Goal: Task Accomplishment & Management: Use online tool/utility

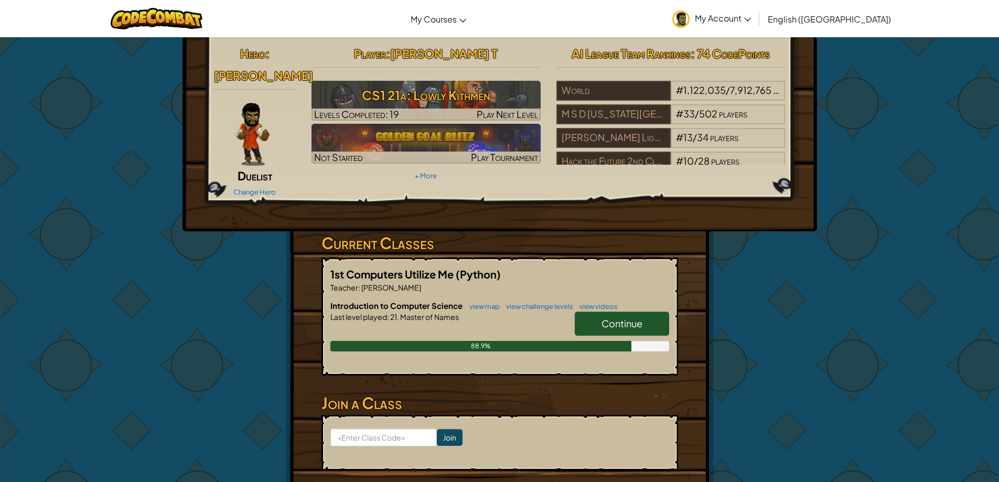
click at [596, 315] on link "Continue" at bounding box center [622, 324] width 94 height 24
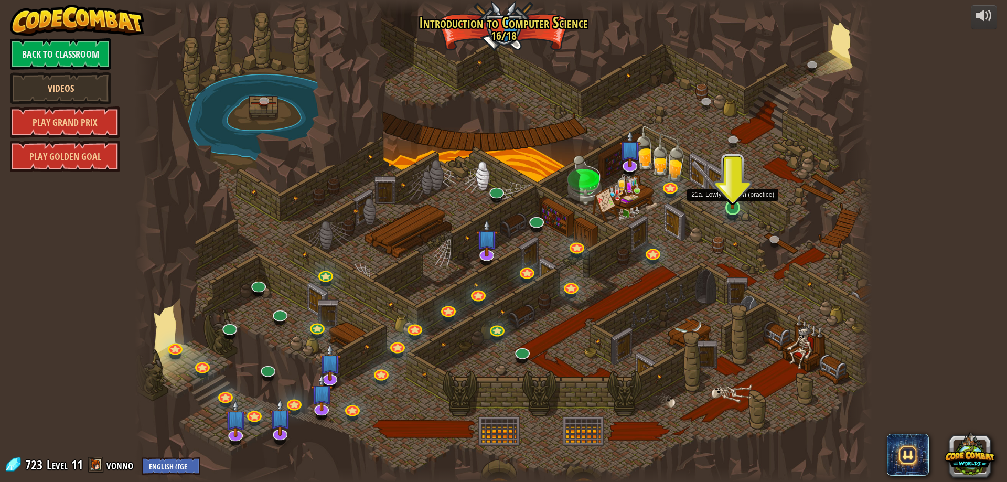
click at [726, 205] on img at bounding box center [733, 186] width 20 height 45
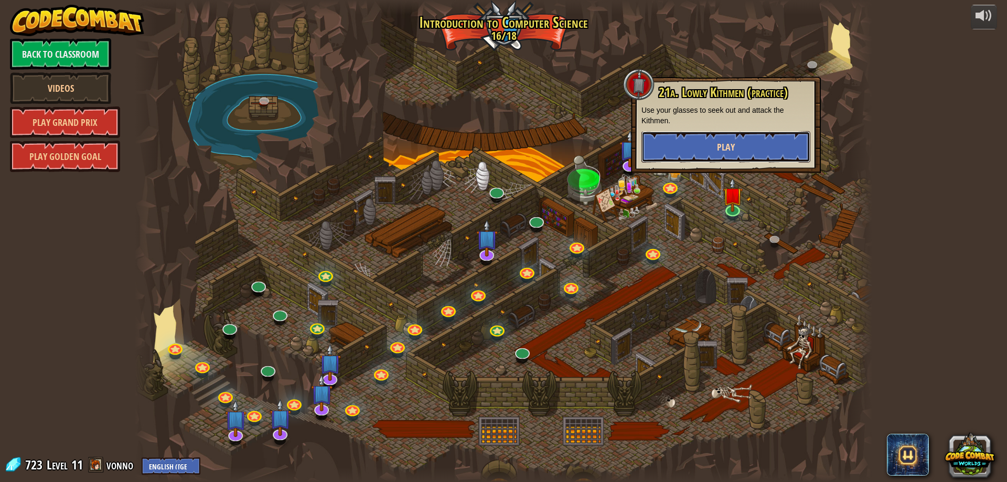
click at [672, 140] on button "Play" at bounding box center [725, 146] width 169 height 31
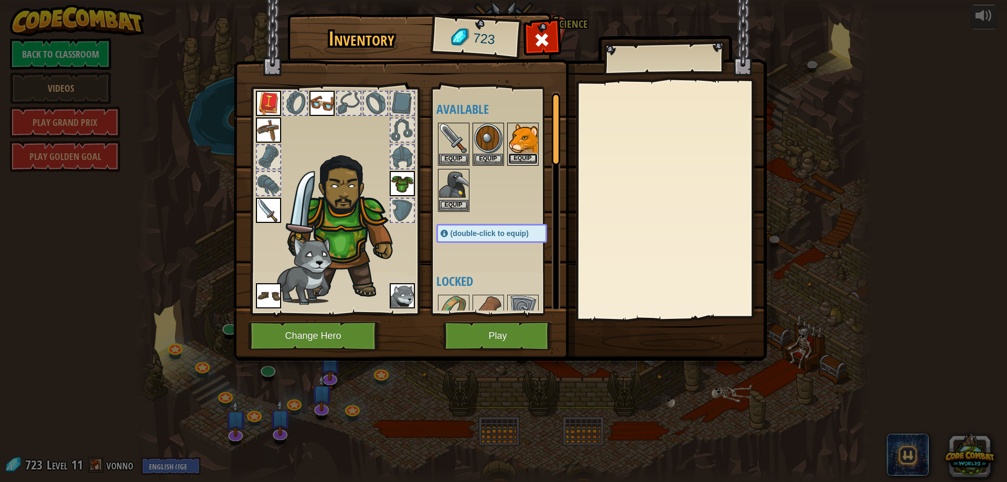
click at [534, 156] on button "Equip" at bounding box center [522, 158] width 29 height 11
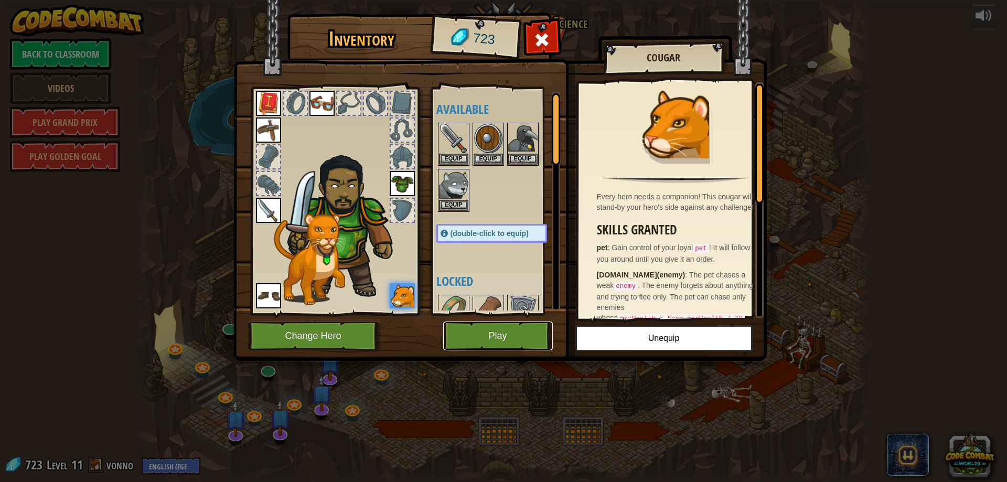
click at [479, 329] on button "Play" at bounding box center [498, 336] width 110 height 29
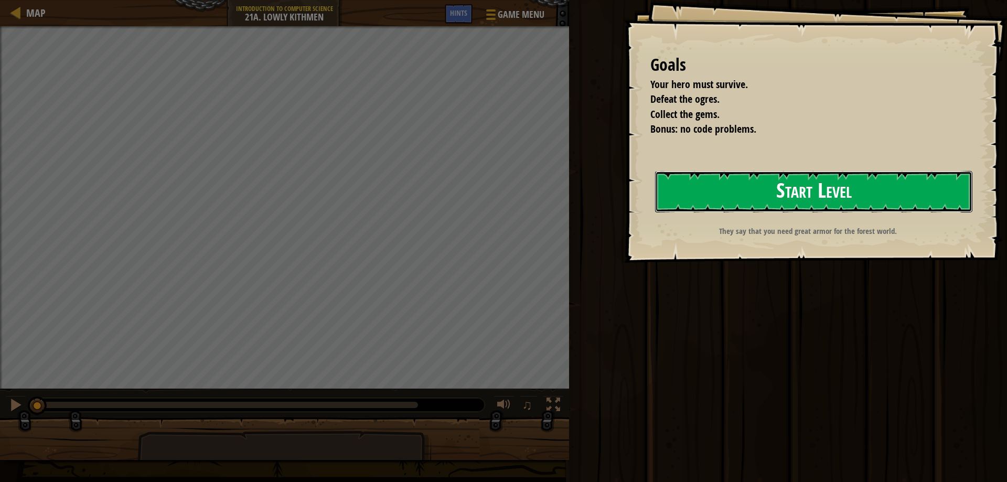
click at [833, 190] on button "Start Level" at bounding box center [813, 191] width 317 height 41
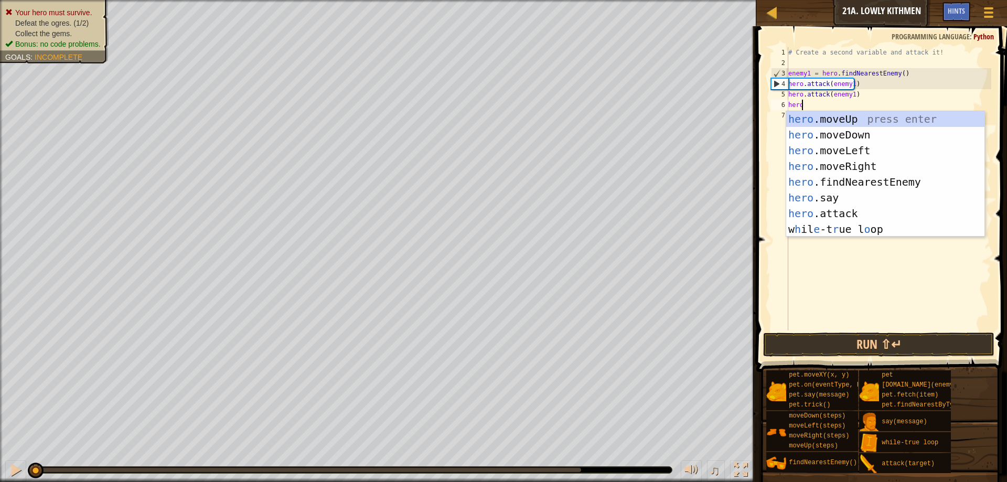
scroll to position [5, 1]
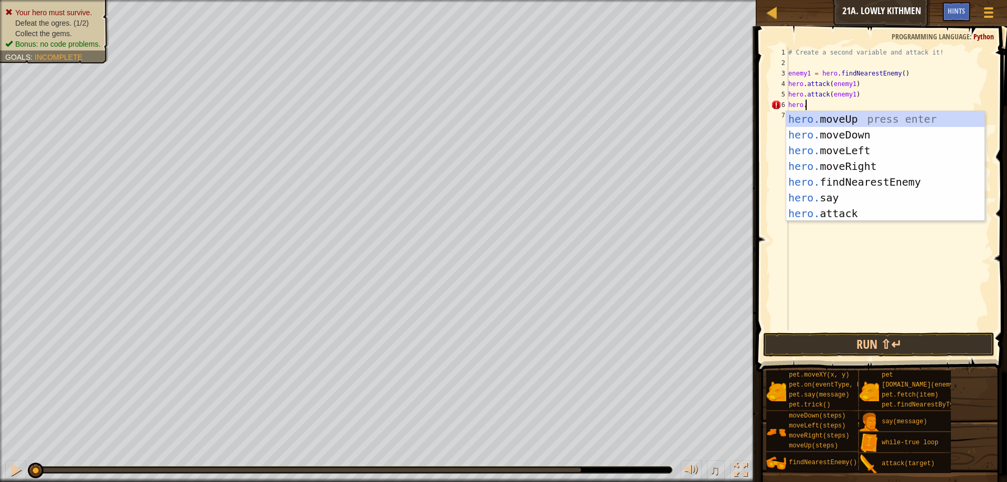
type textarea "hero.f"
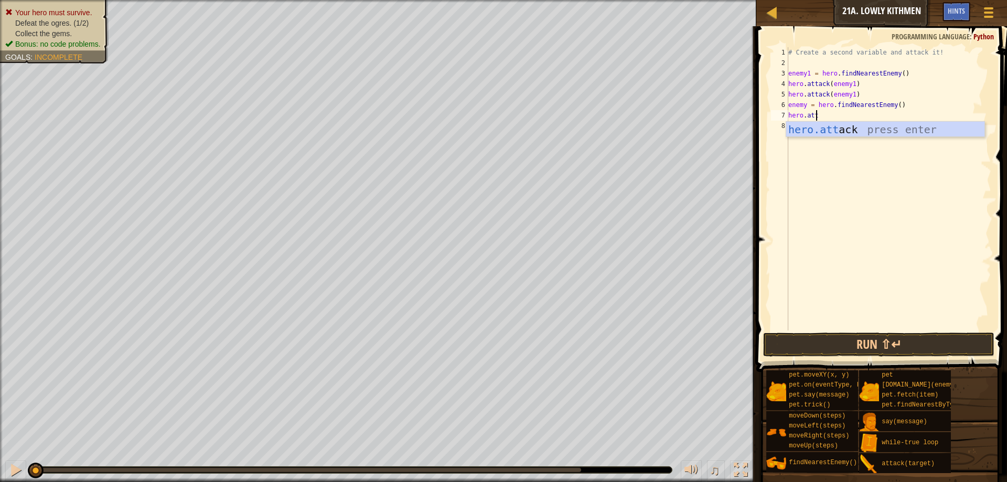
scroll to position [5, 2]
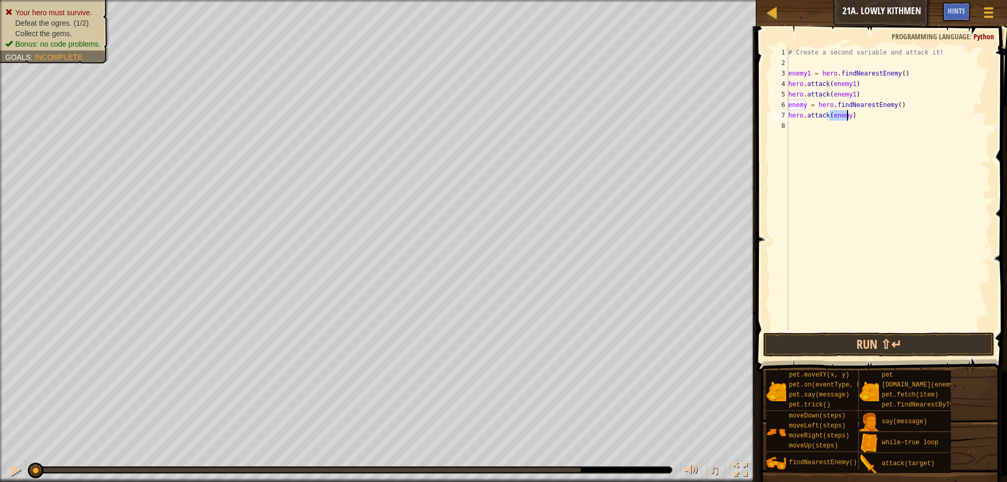
click at [847, 115] on div "# Create a second variable and attack it! enemy1 = hero . findNearestEnemy ( ) …" at bounding box center [888, 188] width 205 height 283
type textarea "hero.attack(enemy2)"
click at [787, 127] on div "8" at bounding box center [779, 126] width 17 height 10
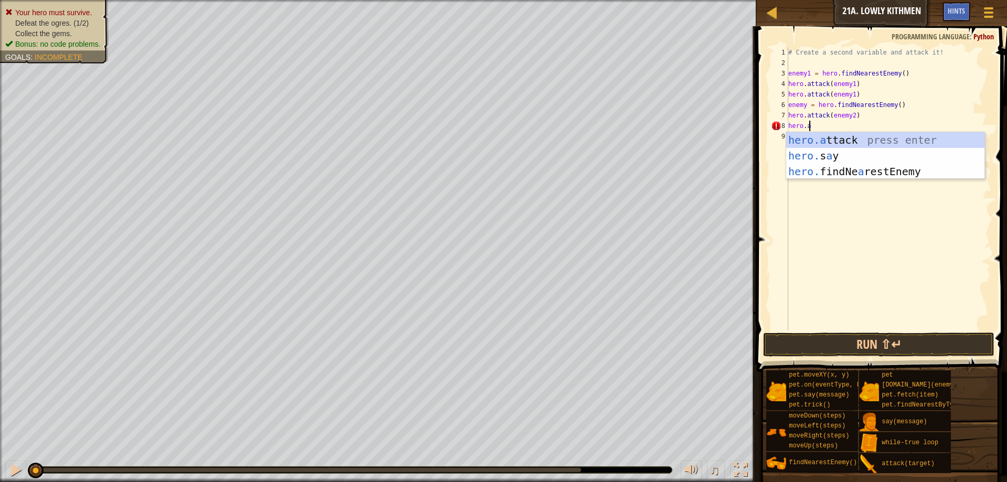
scroll to position [5, 1]
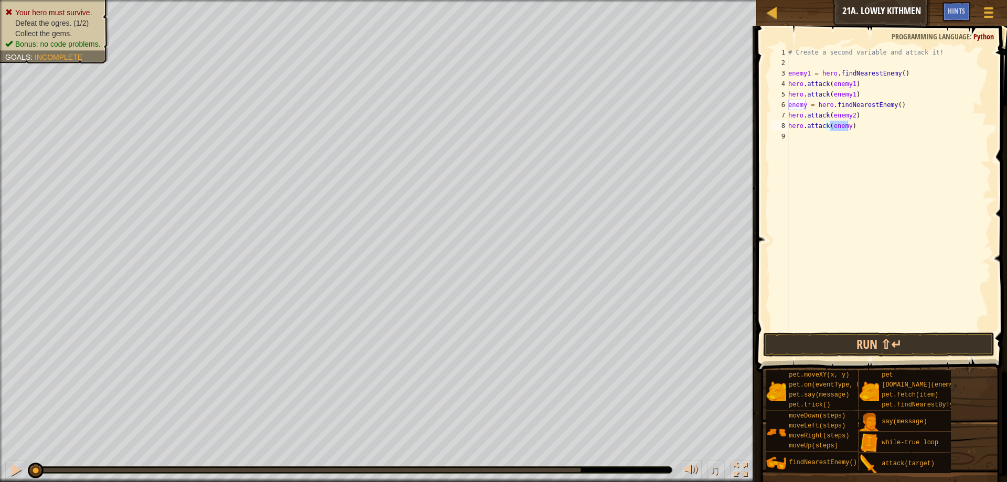
click at [845, 125] on div "# Create a second variable and attack it! enemy1 = hero . findNearestEnemy ( ) …" at bounding box center [888, 188] width 205 height 283
type textarea "hero.attack(enemy2)"
click at [849, 311] on div "# Create a second variable and attack it! enemy1 = hero . findNearestEnemy ( ) …" at bounding box center [888, 199] width 205 height 304
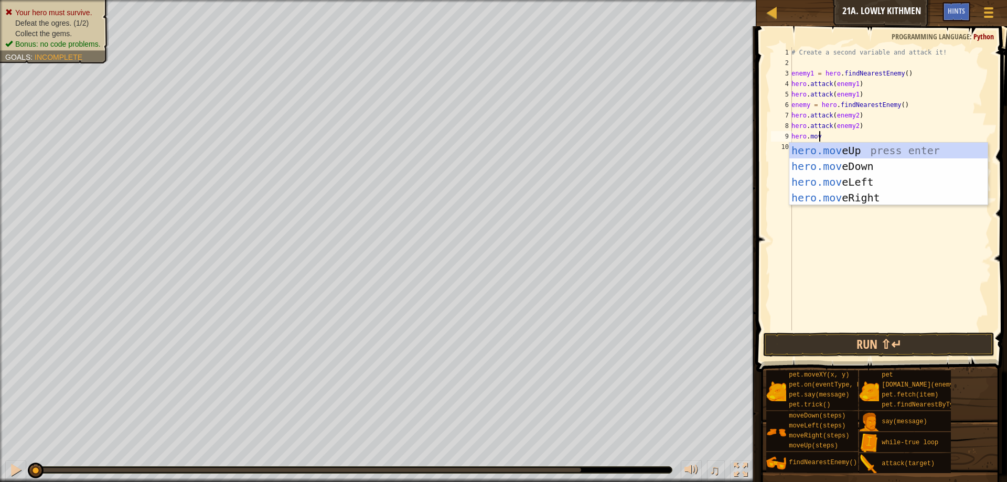
scroll to position [5, 2]
type textarea "hero.moveD"
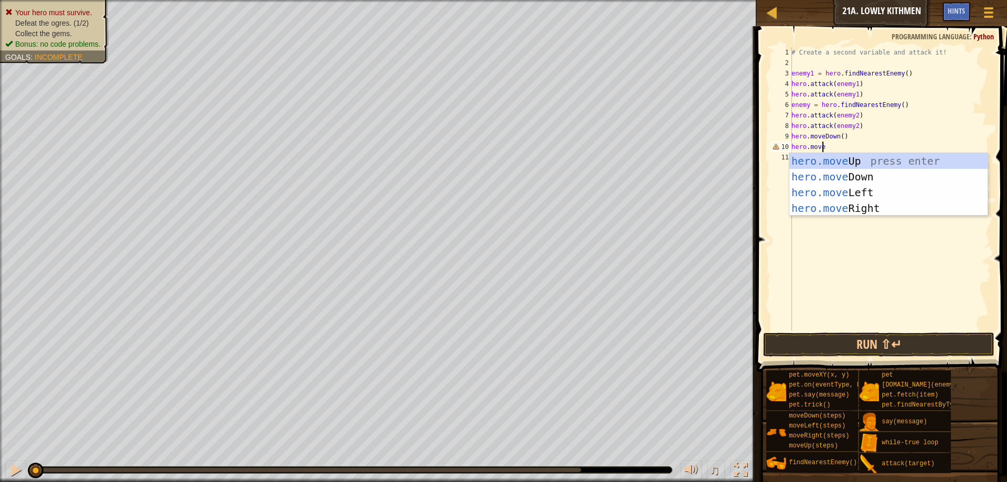
type textarea "hero.moveR"
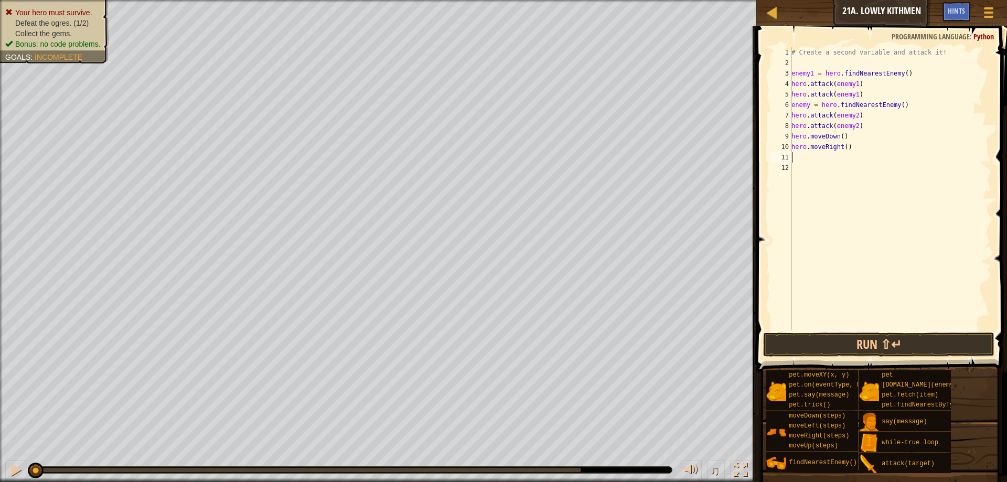
scroll to position [5, 0]
click at [898, 349] on button "Run ⇧↵" at bounding box center [878, 345] width 231 height 24
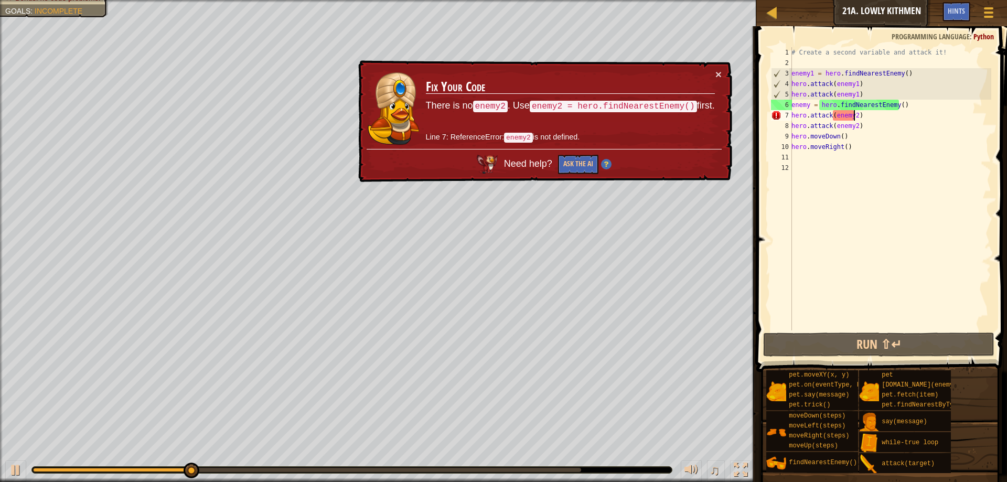
click at [855, 114] on div "# Create a second variable and attack it! enemy1 = hero . findNearestEnemy ( ) …" at bounding box center [890, 199] width 202 height 304
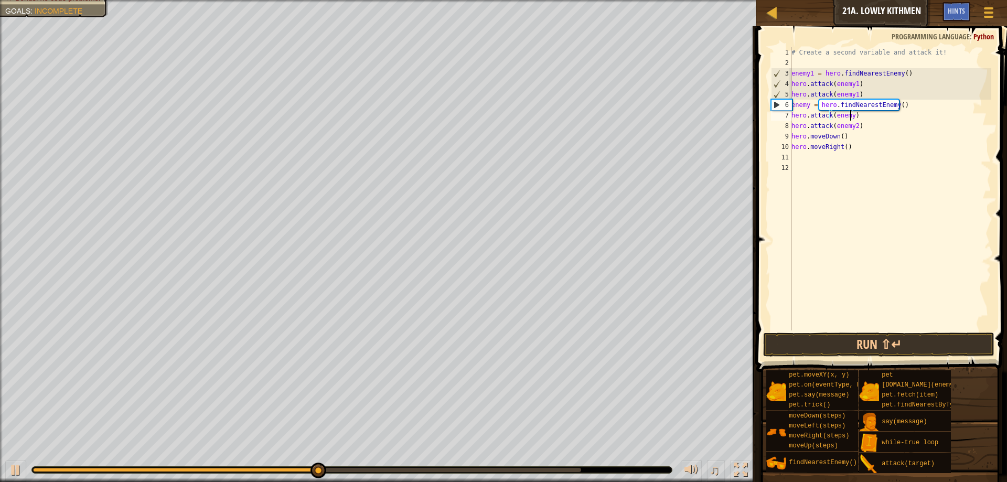
click at [853, 130] on div "# Create a second variable and attack it! enemy1 = hero . findNearestEnemy ( ) …" at bounding box center [890, 199] width 202 height 304
type textarea "hero.attack(enemy)"
click at [841, 302] on div "# Create a second variable and attack it! enemy1 = hero . findNearestEnemy ( ) …" at bounding box center [890, 199] width 202 height 304
click at [838, 338] on button "Run ⇧↵" at bounding box center [878, 345] width 231 height 24
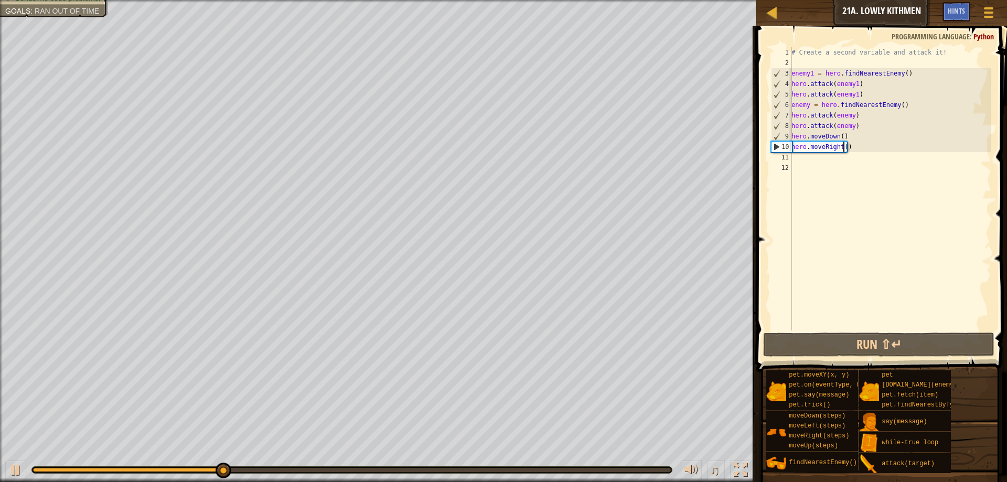
click at [842, 147] on div "# Create a second variable and attack it! enemy1 = hero . findNearestEnemy ( ) …" at bounding box center [890, 199] width 202 height 304
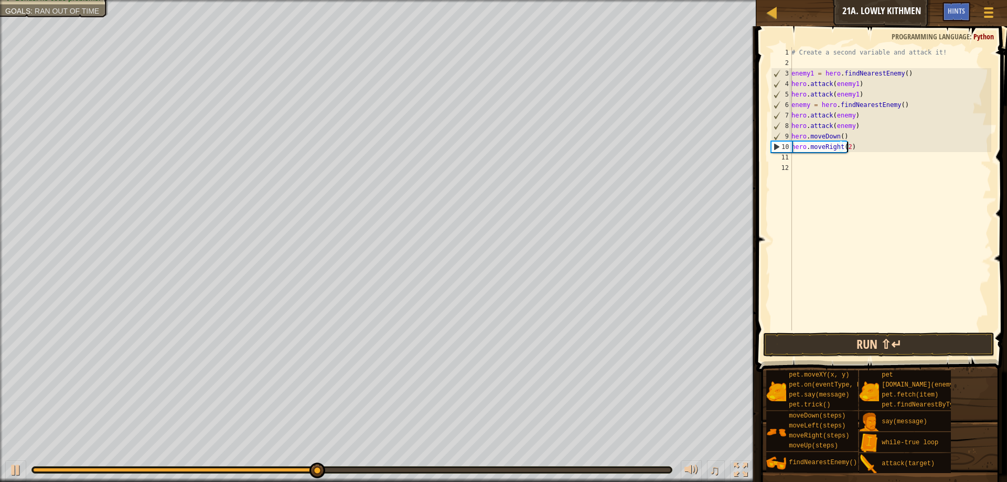
type textarea "hero.moveRight(2)"
click at [838, 352] on button "Run ⇧↵" at bounding box center [878, 345] width 231 height 24
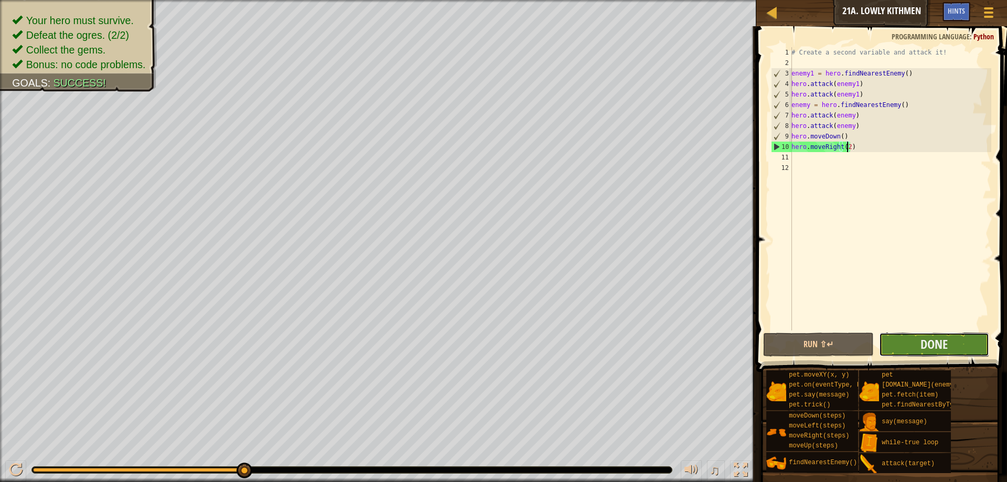
click at [899, 337] on button "Done" at bounding box center [934, 345] width 110 height 24
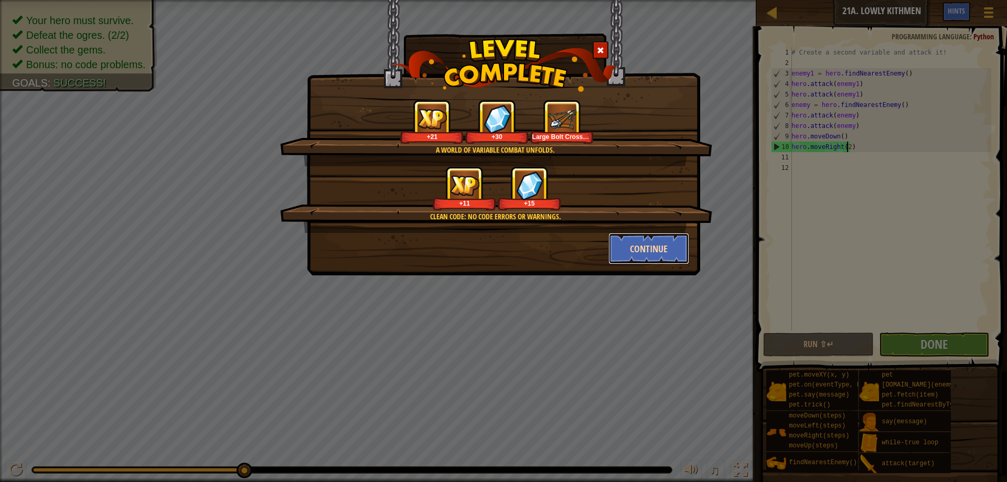
click at [627, 243] on button "Continue" at bounding box center [648, 248] width 81 height 31
